Goal: Task Accomplishment & Management: Manage account settings

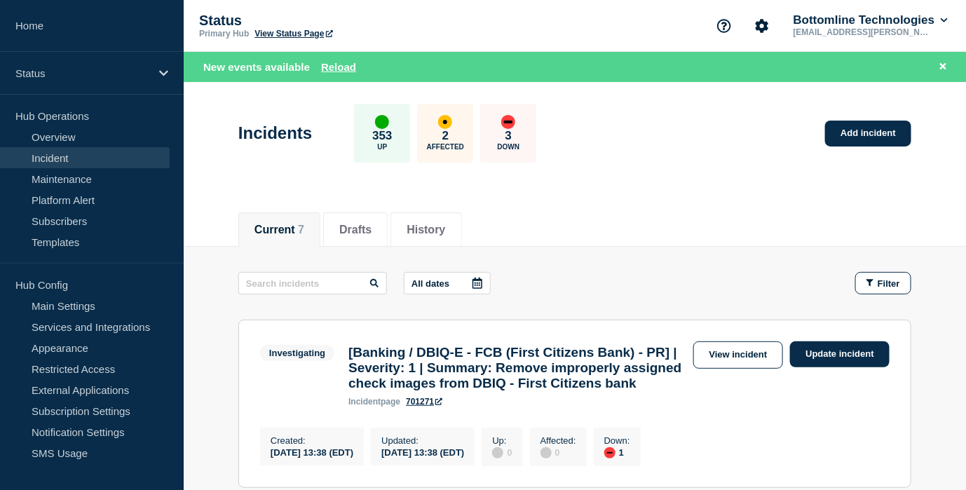
click at [203, 198] on div "Current 7 Drafts History" at bounding box center [575, 222] width 783 height 48
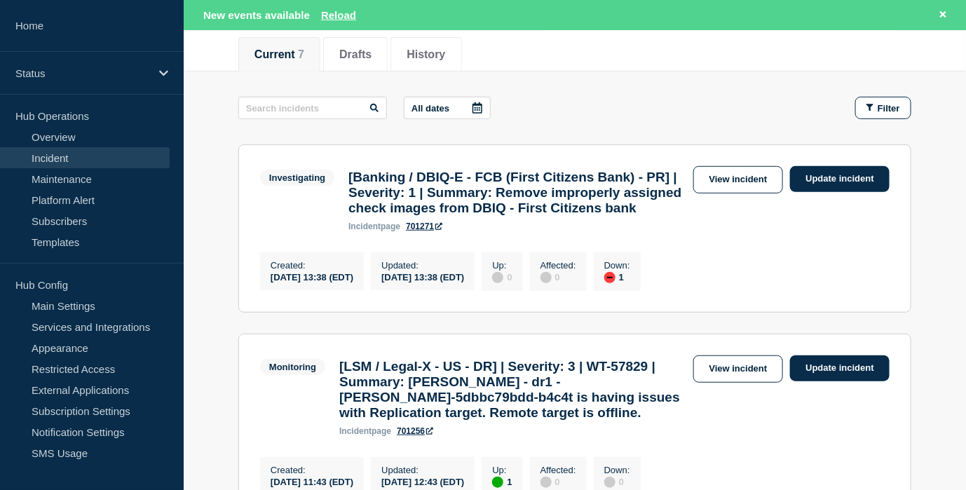
scroll to position [180, 0]
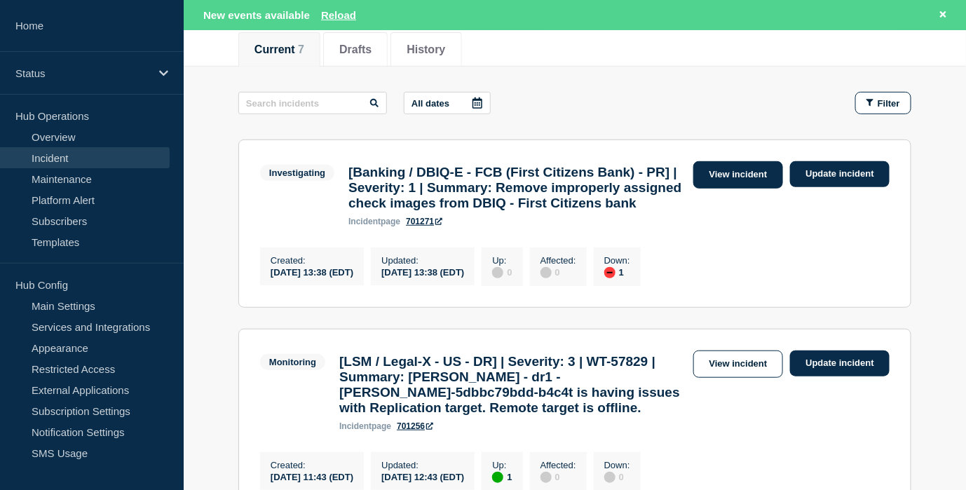
click at [743, 175] on link "View incident" at bounding box center [739, 174] width 90 height 27
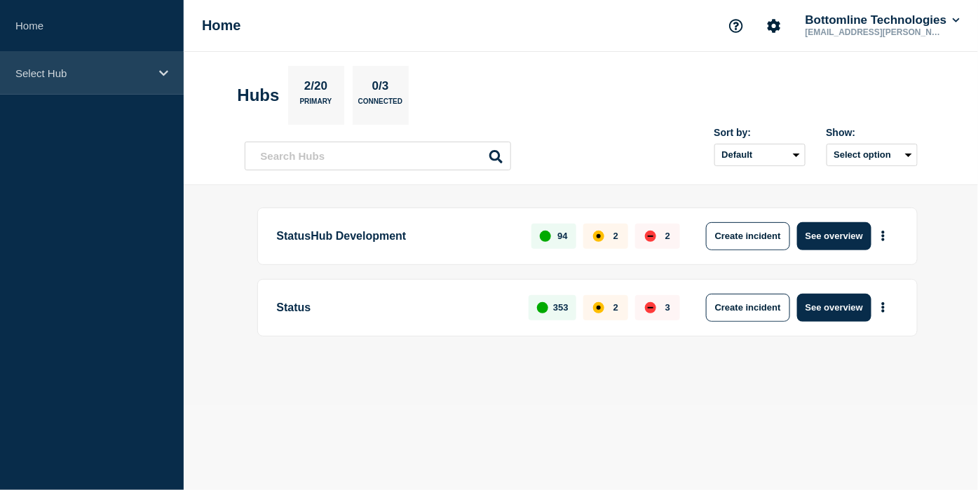
click at [106, 76] on p "Select Hub" at bounding box center [82, 73] width 135 height 12
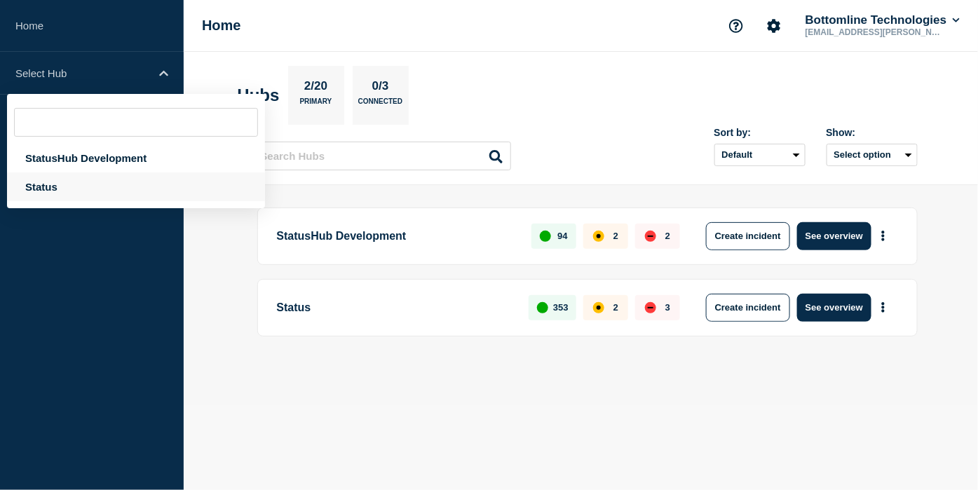
click at [93, 189] on div "Status" at bounding box center [136, 187] width 258 height 29
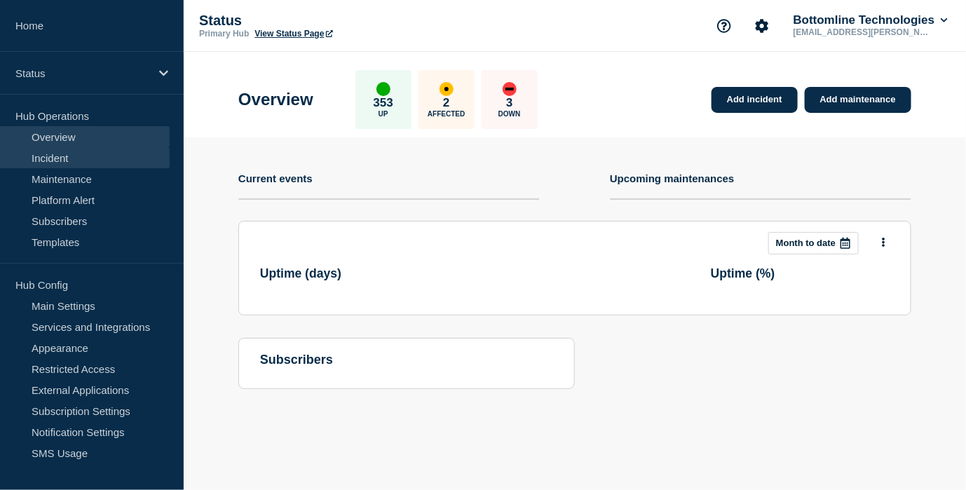
click at [79, 152] on link "Incident" at bounding box center [85, 157] width 170 height 21
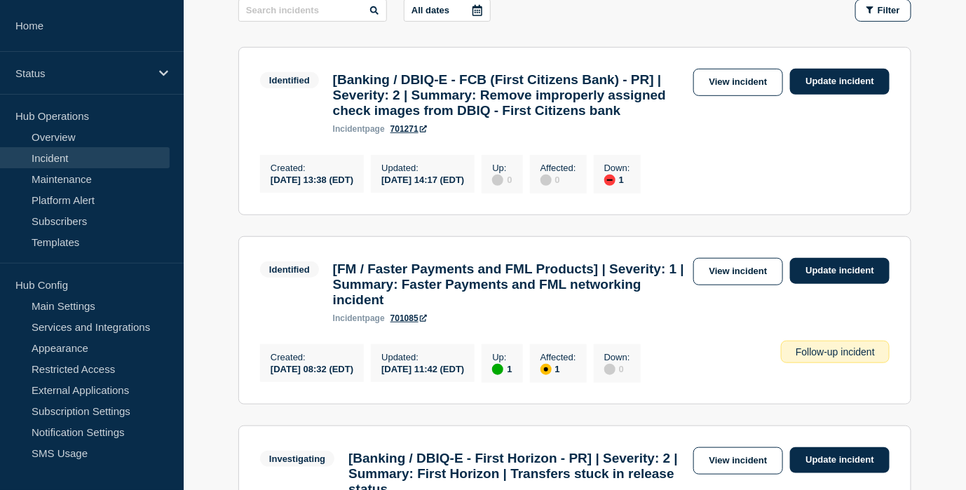
scroll to position [244, 0]
click at [750, 93] on div "Identified [Banking / DBIQ-E - FCB (First Citizens Bank) - PR] | Severity: 2 | …" at bounding box center [575, 100] width 630 height 65
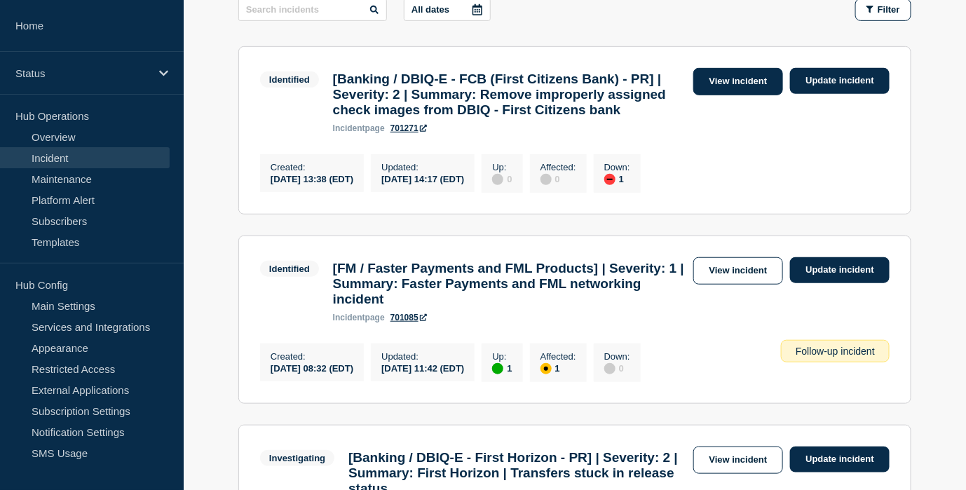
click at [745, 87] on link "View incident" at bounding box center [739, 81] width 90 height 27
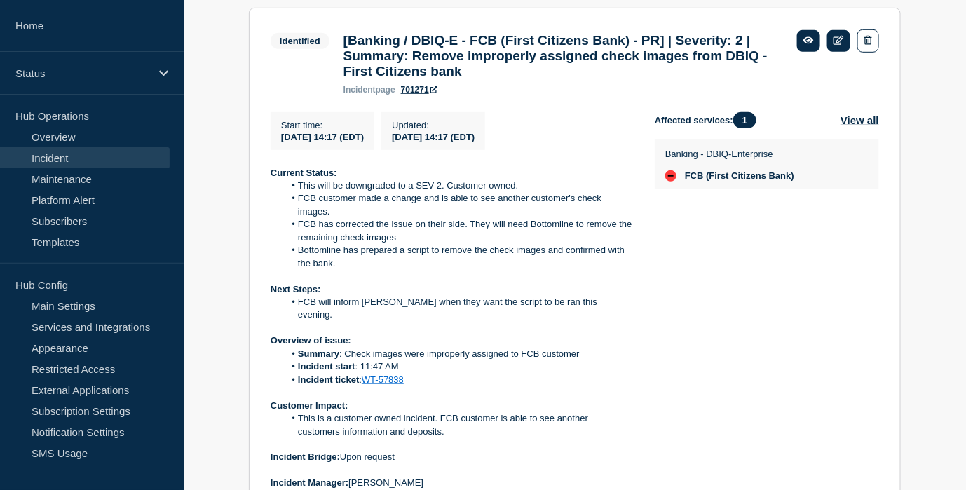
scroll to position [271, 0]
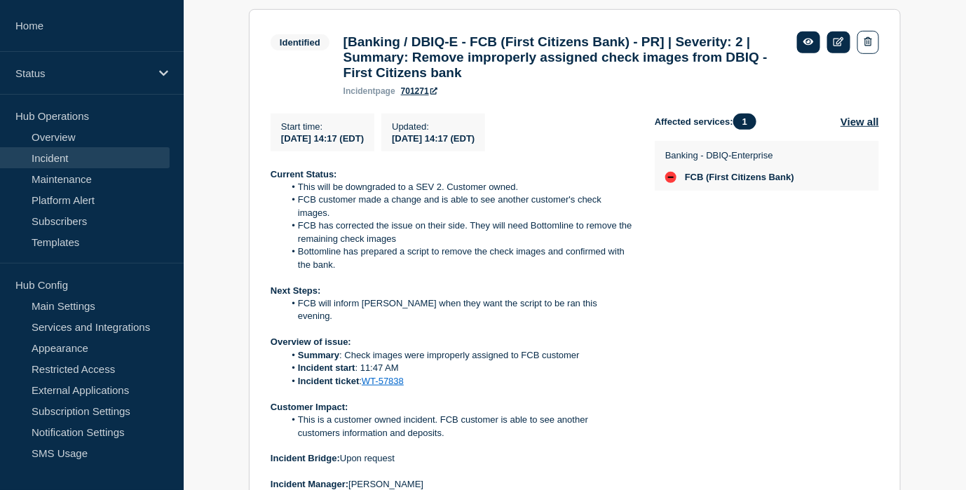
click at [194, 123] on div "Back Back to Incidents Update incident Identified [Banking / DBIQ-E - FCB (Firs…" at bounding box center [575, 319] width 783 height 744
click at [106, 161] on link "Incident" at bounding box center [85, 157] width 170 height 21
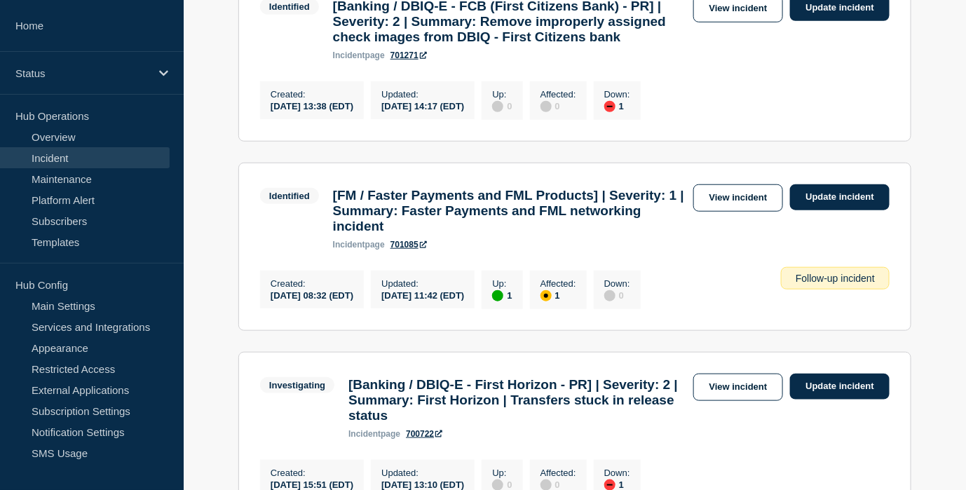
scroll to position [331, 0]
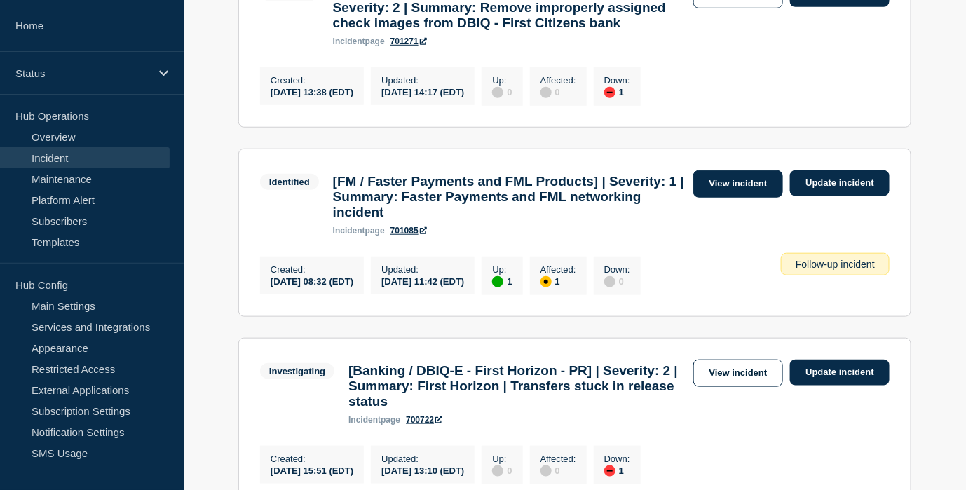
click at [734, 198] on link "View incident" at bounding box center [739, 183] width 90 height 27
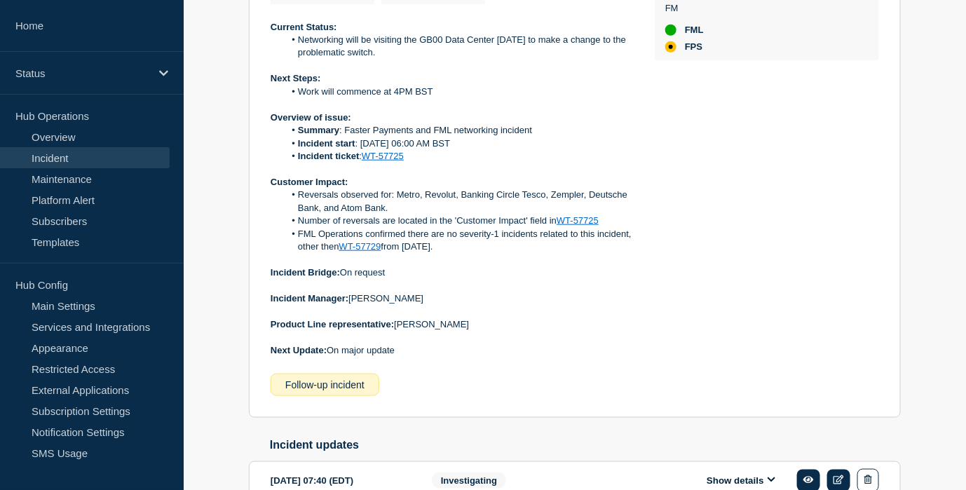
scroll to position [394, 0]
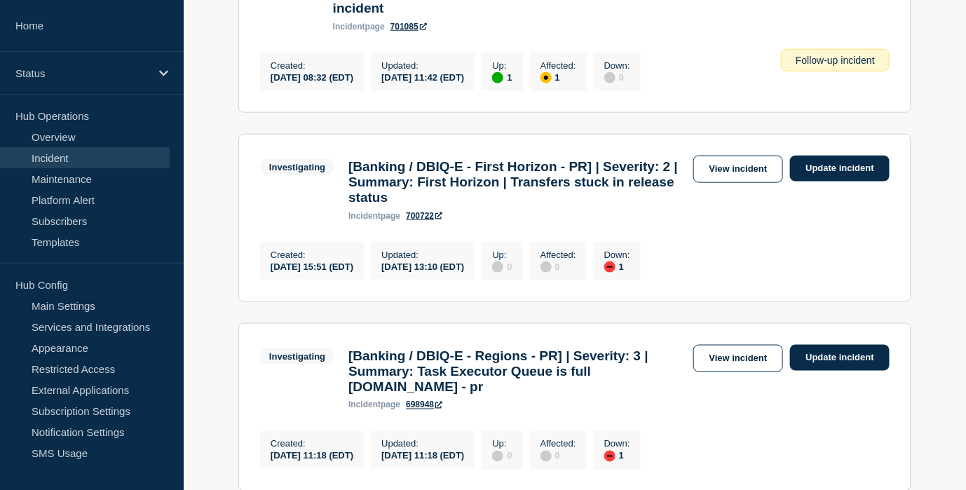
scroll to position [555, 0]
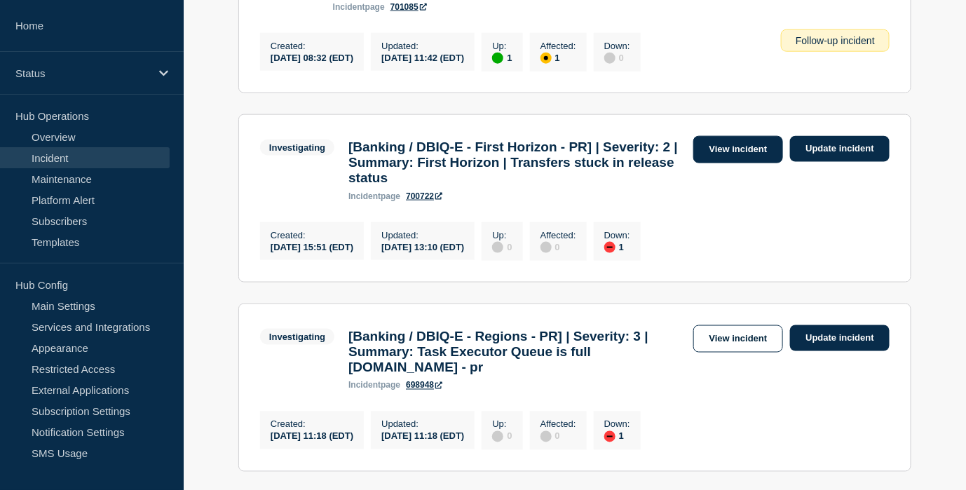
click at [746, 163] on link "View incident" at bounding box center [739, 149] width 90 height 27
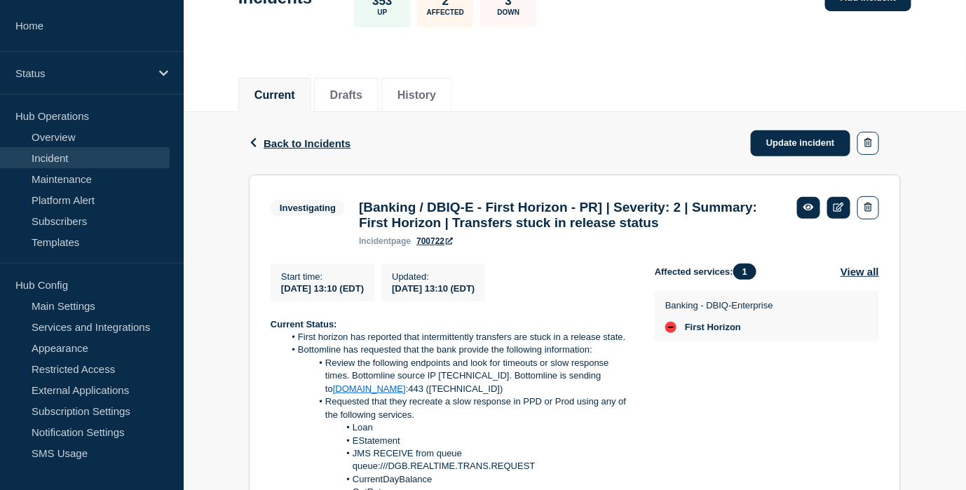
scroll to position [104, 0]
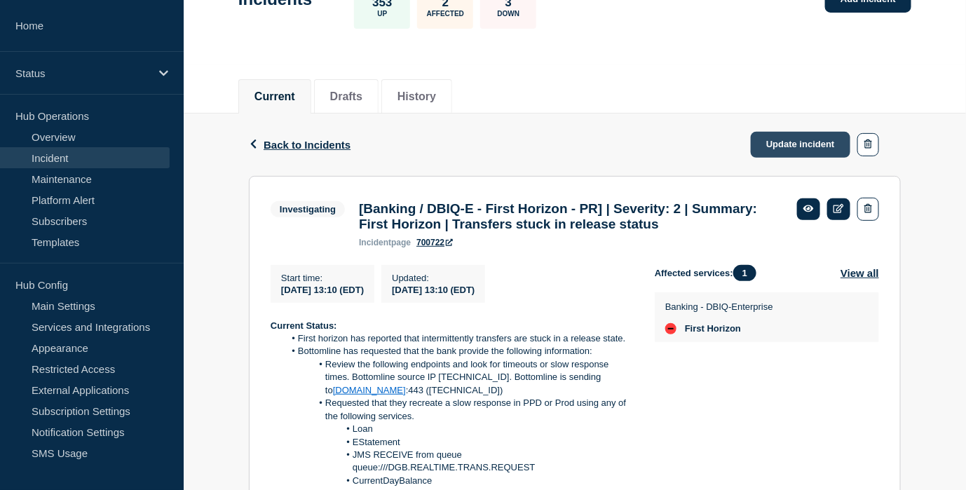
click at [795, 153] on link "Update incident" at bounding box center [801, 145] width 100 height 26
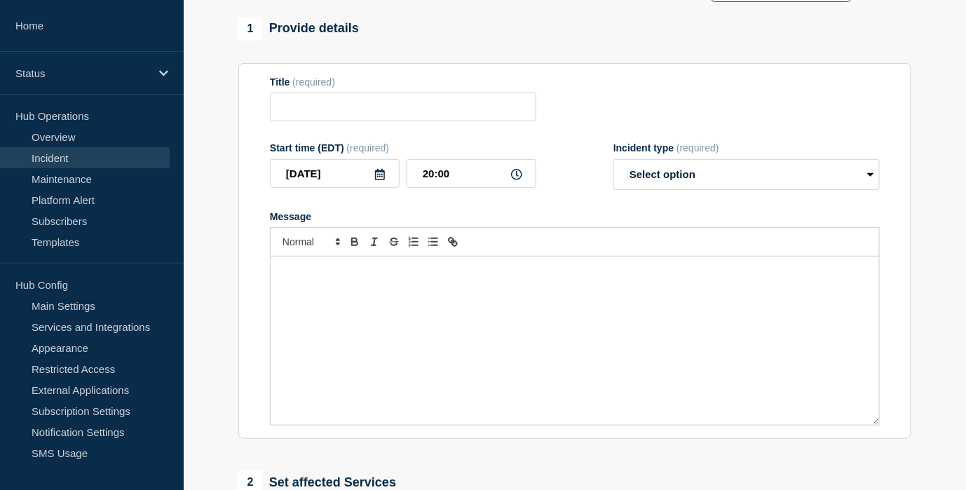
type input "[Banking / DBIQ-E - First Horizon - PR] | Severity: 2 | Summary: First Horizon …"
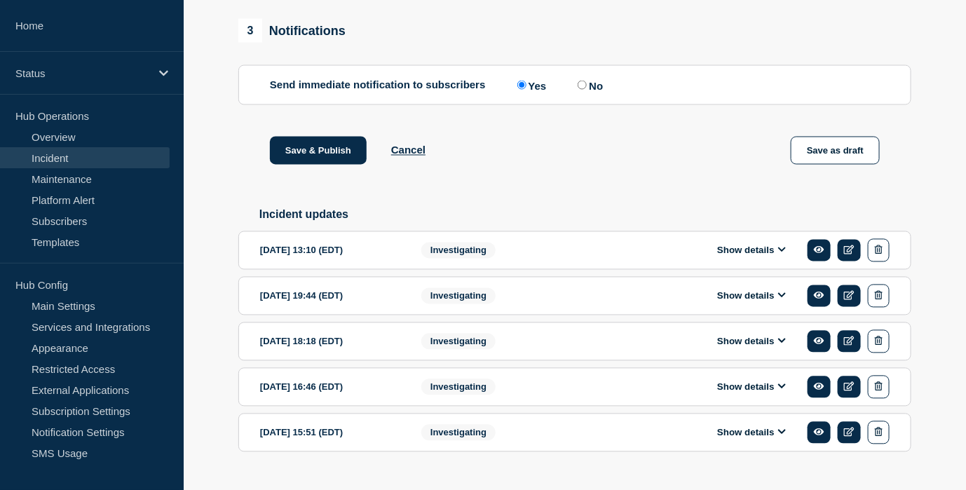
scroll to position [837, 0]
click at [774, 256] on button "Show details" at bounding box center [751, 250] width 77 height 12
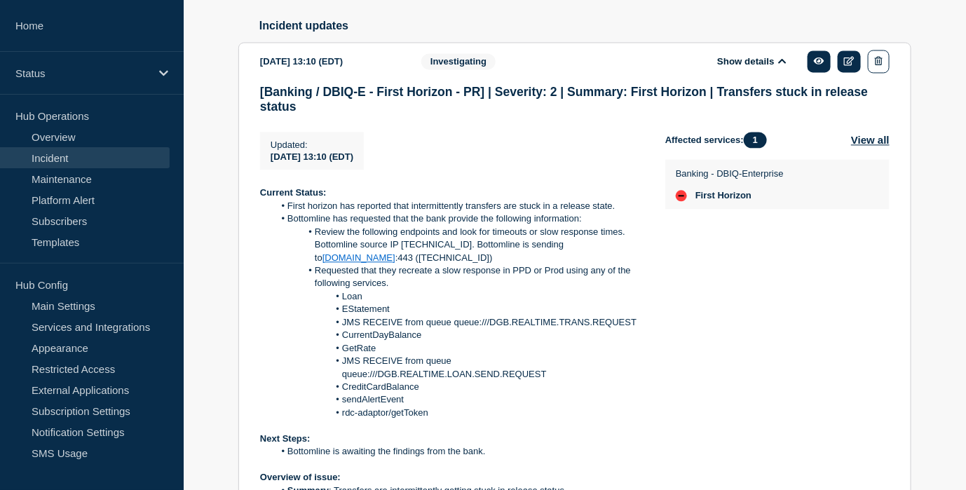
scroll to position [935, 0]
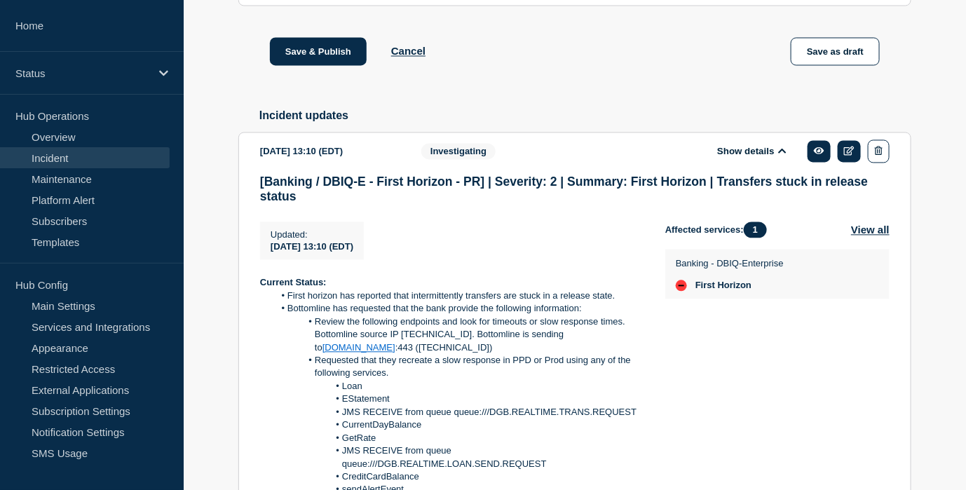
drag, startPoint x: 499, startPoint y: 259, endPoint x: 259, endPoint y: 302, distance: 243.5
click at [259, 302] on section "2025-08-13 13:10 (EDT) Show details Investigating [Banking / DBIQ-E - First Hor…" at bounding box center [574, 460] width 673 height 656
copy div "Current Status: First horizon has reported that intermittently transfers are st…"
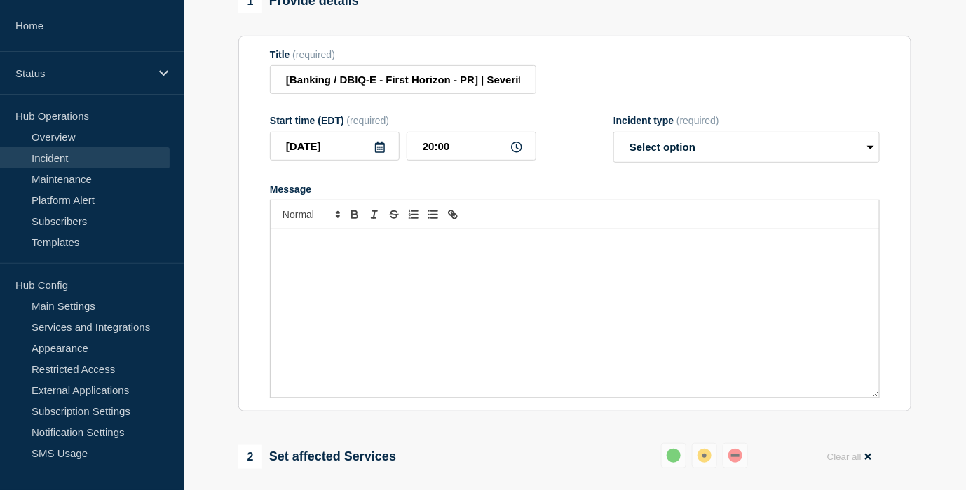
scroll to position [170, 0]
click at [382, 265] on div "Message" at bounding box center [575, 314] width 609 height 168
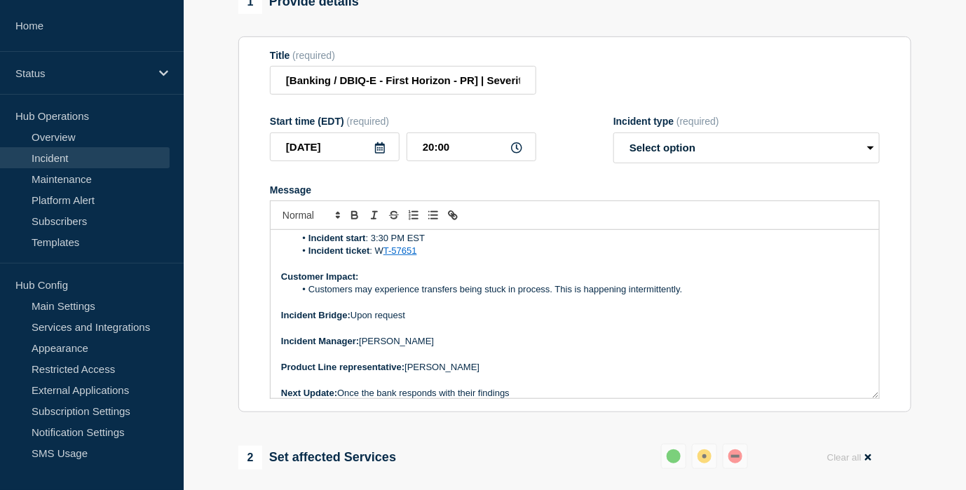
scroll to position [288, 0]
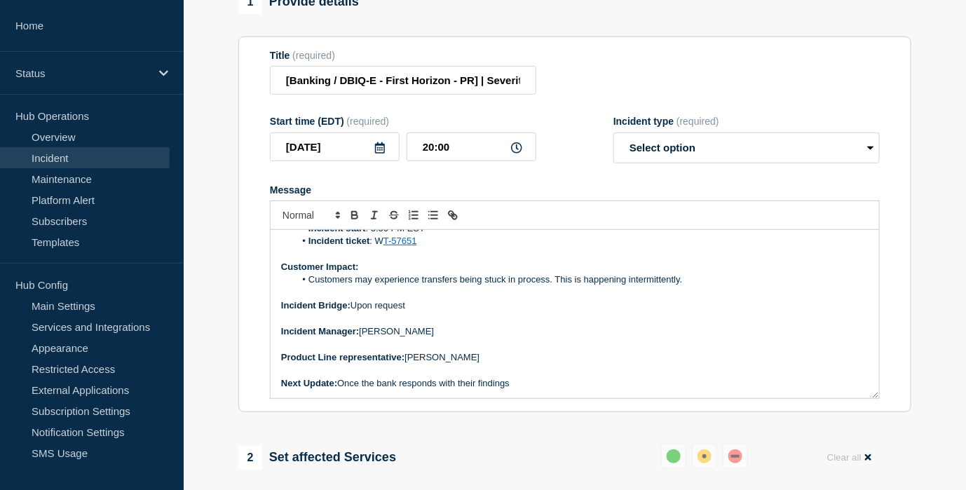
drag, startPoint x: 519, startPoint y: 395, endPoint x: 338, endPoint y: 393, distance: 180.9
click at [338, 390] on p "Next Update: Once the bank responds with their findings" at bounding box center [575, 383] width 588 height 13
click at [360, 390] on p "Next Update:" at bounding box center [575, 383] width 588 height 13
drag, startPoint x: 433, startPoint y: 393, endPoint x: 341, endPoint y: 395, distance: 91.9
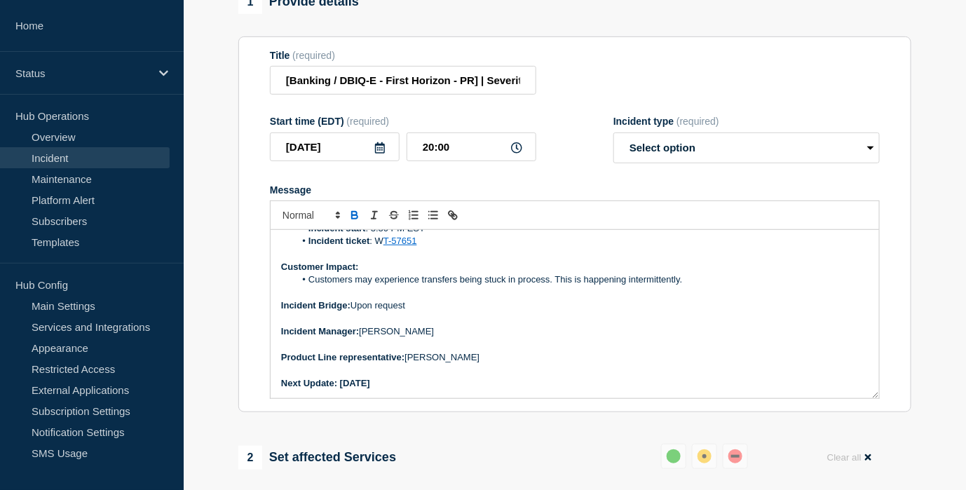
click at [341, 390] on p "Next Update: Monday August 18th" at bounding box center [575, 383] width 588 height 13
click at [353, 222] on icon "Toggle bold text" at bounding box center [355, 215] width 13 height 13
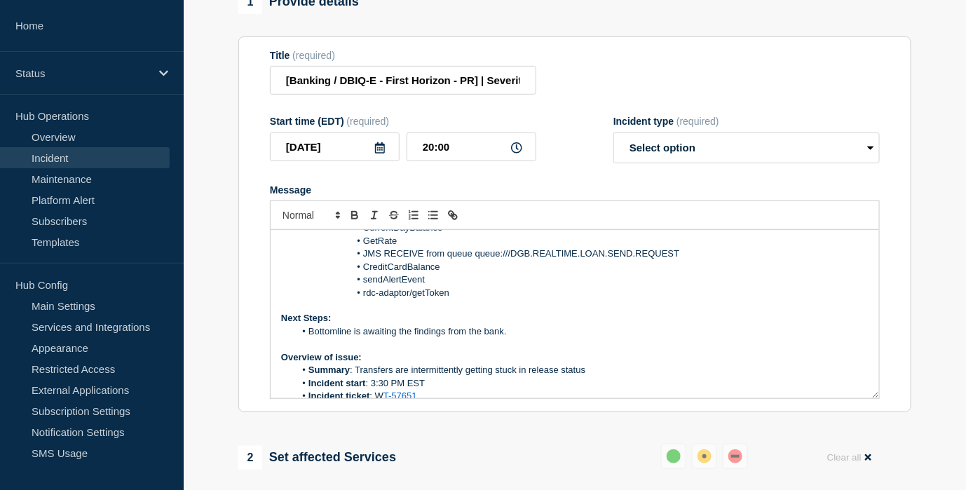
scroll to position [132, 0]
drag, startPoint x: 516, startPoint y: 342, endPoint x: 358, endPoint y: 342, distance: 158.5
click at [358, 339] on li "Bottomline is awaiting the findings from the bank." at bounding box center [582, 333] width 574 height 13
click at [600, 339] on li "Bottomline and First Horizon will reconvene on Monday August 18th" at bounding box center [582, 333] width 574 height 13
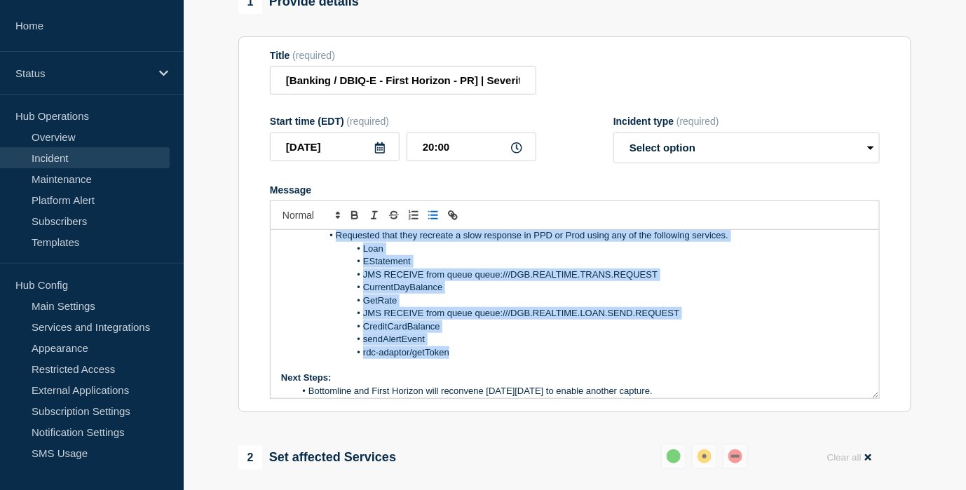
scroll to position [0, 0]
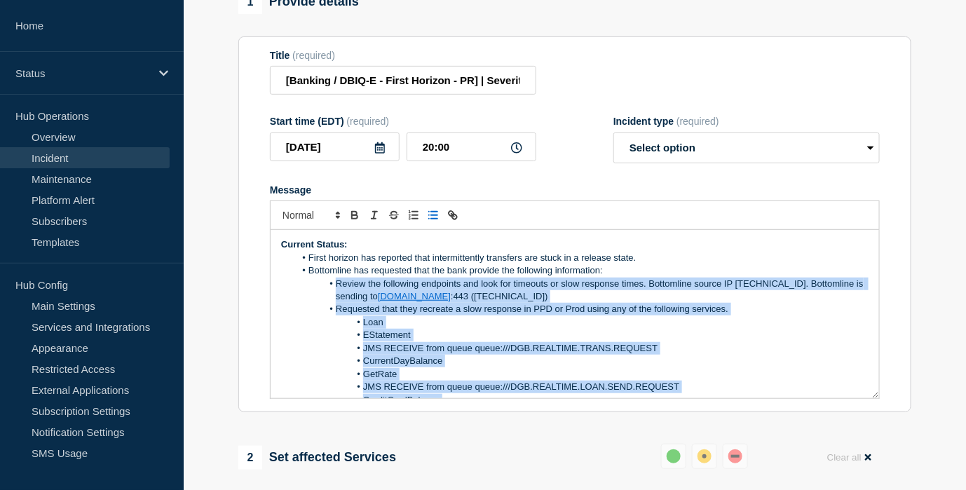
drag, startPoint x: 457, startPoint y: 332, endPoint x: 331, endPoint y: 301, distance: 129.4
click at [331, 301] on ol "First horizon has reported that intermittently transfers are stuck in a release…" at bounding box center [575, 342] width 588 height 181
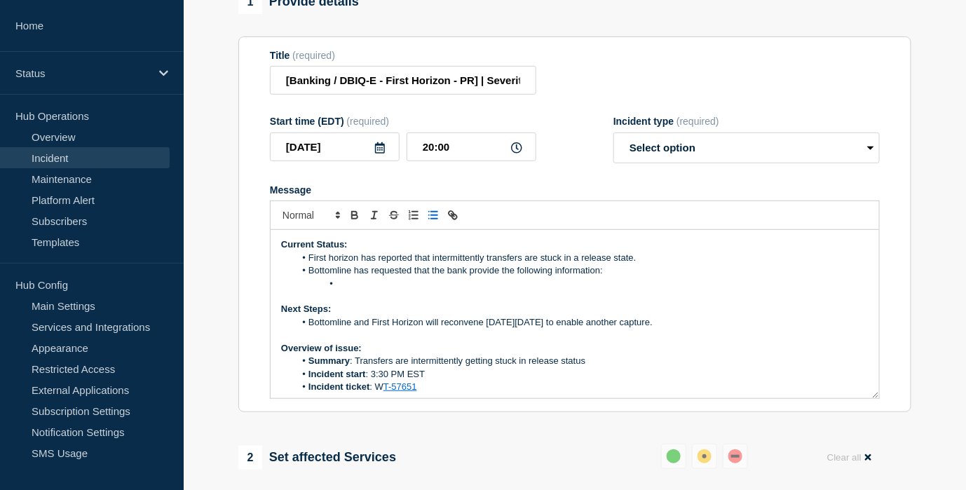
click at [649, 264] on li "First horizon has reported that intermittently transfers are stuck in a release…" at bounding box center [582, 258] width 574 height 13
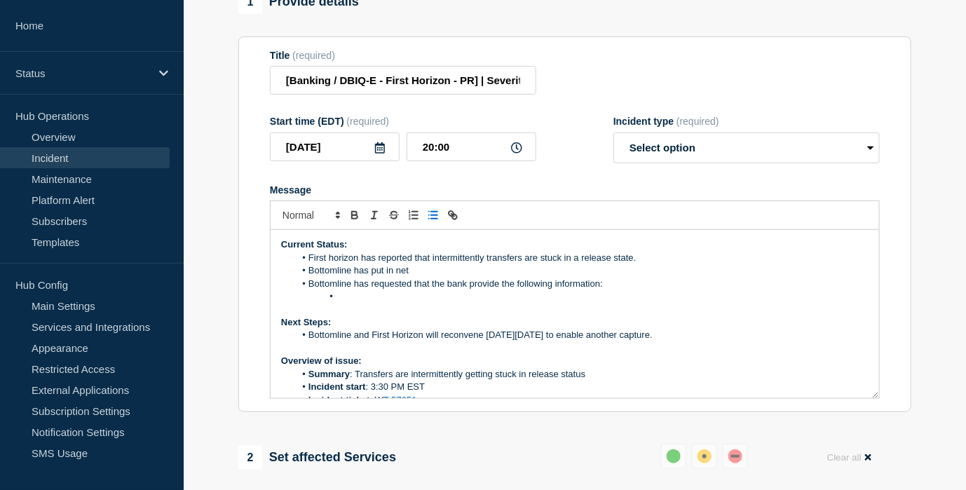
click at [453, 277] on li "Bottomline has put in net" at bounding box center [582, 270] width 574 height 13
drag, startPoint x: 454, startPoint y: 283, endPoint x: 368, endPoint y: 281, distance: 85.6
click at [368, 277] on li "Bottomline has put in net" at bounding box center [582, 270] width 574 height 13
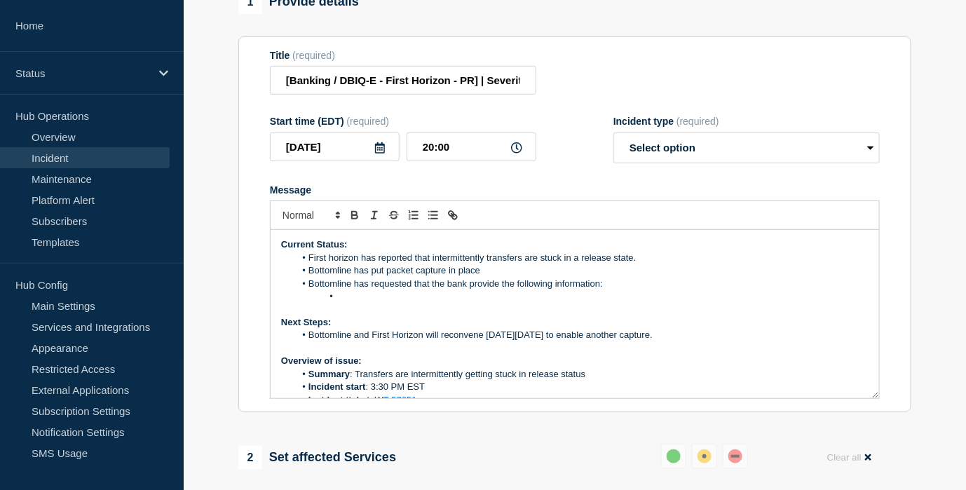
click at [464, 303] on li "Message" at bounding box center [582, 296] width 574 height 13
drag, startPoint x: 410, startPoint y: 309, endPoint x: 304, endPoint y: 297, distance: 106.6
click at [304, 297] on ol "First horizon has reported that intermittently transfers are stuck in a release…" at bounding box center [575, 278] width 588 height 52
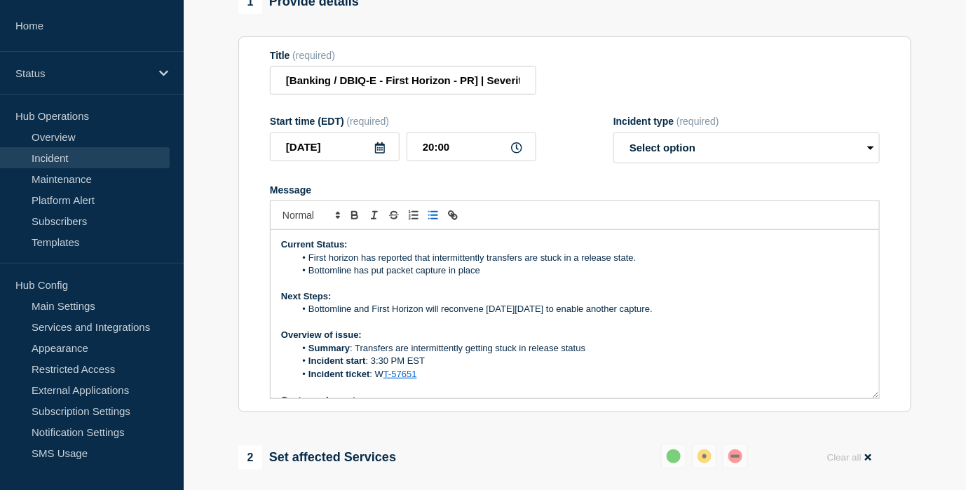
click at [712, 316] on li "Bottomline and First Horizon will reconvene on Monday August 18th to enable ano…" at bounding box center [582, 309] width 574 height 13
drag, startPoint x: 704, startPoint y: 318, endPoint x: 593, endPoint y: 324, distance: 111.0
click at [593, 316] on li "Bottomline and First Horizon will reconvene on Monday August 18th to enable ano…" at bounding box center [582, 309] width 574 height 13
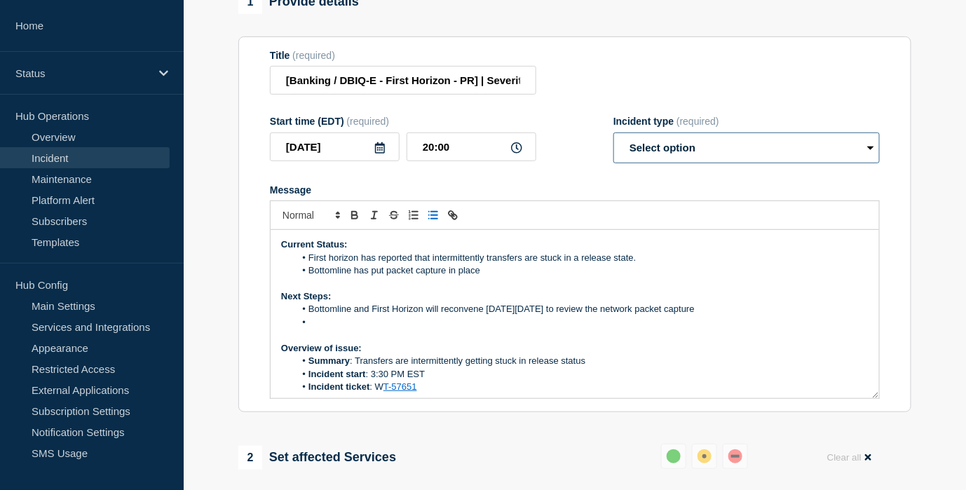
click at [767, 163] on select "Select option Investigating Identified Monitoring Resolved" at bounding box center [747, 148] width 266 height 31
select select "investigating"
click at [614, 144] on select "Select option Investigating Identified Monitoring Resolved" at bounding box center [747, 148] width 266 height 31
click at [515, 277] on li "Bottomline has put packet capture in place" at bounding box center [582, 270] width 574 height 13
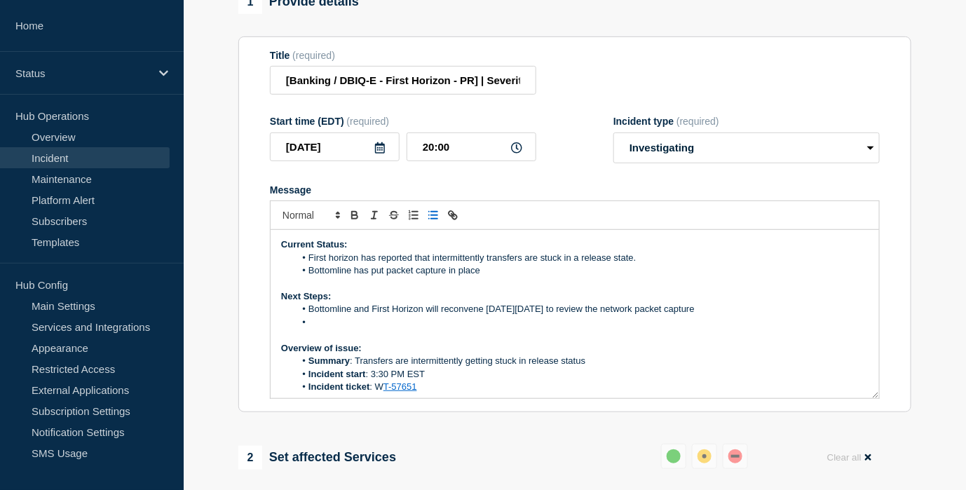
click at [381, 277] on li "Bottomline has put packet capture in place" at bounding box center [582, 270] width 574 height 13
click at [384, 277] on li "Bottomline has put packet capture in place" at bounding box center [582, 270] width 574 height 13
click at [512, 277] on li "Bottomline has set up packet capture in place" at bounding box center [582, 270] width 574 height 13
click at [503, 329] on li "Message" at bounding box center [582, 322] width 574 height 13
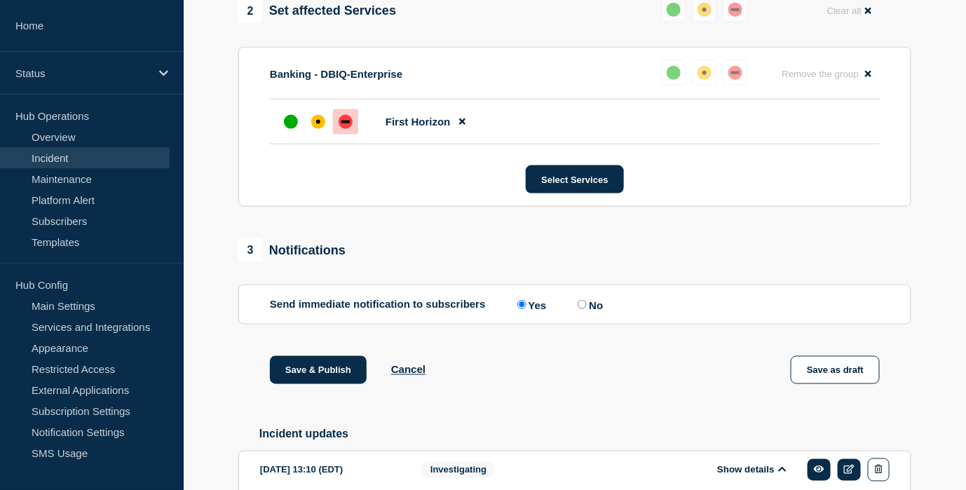
scroll to position [725, 0]
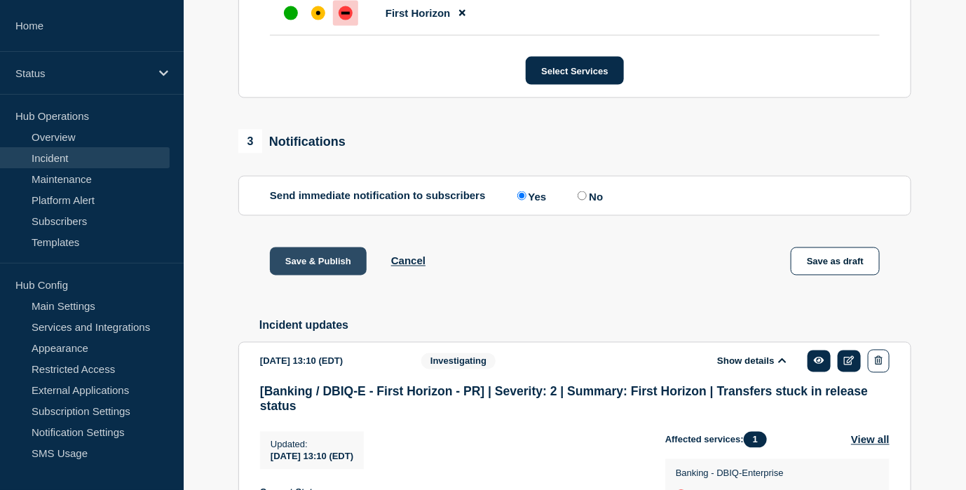
click at [318, 275] on button "Save & Publish" at bounding box center [318, 262] width 97 height 28
